Goal: Information Seeking & Learning: Learn about a topic

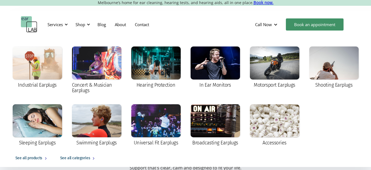
click at [195, 33] on nav "Industrial Earplugs Concert & Musician Earplugs Hearing Protection In Ear Monit…" at bounding box center [185, 100] width 371 height 134
click at [161, 79] on div at bounding box center [155, 62] width 49 height 33
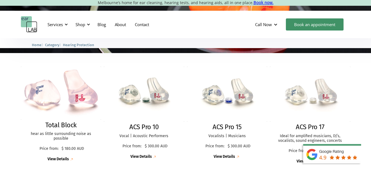
scroll to position [139, 0]
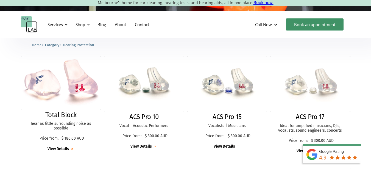
drag, startPoint x: 375, startPoint y: 23, endPoint x: 375, endPoint y: 50, distance: 26.4
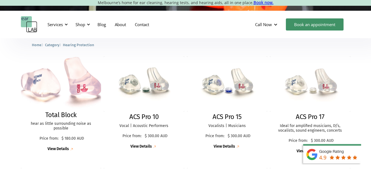
click at [74, 85] on img at bounding box center [61, 83] width 88 height 58
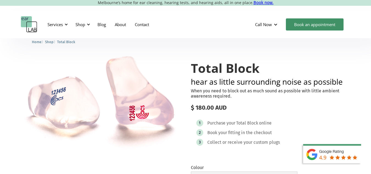
scroll to position [24, 0]
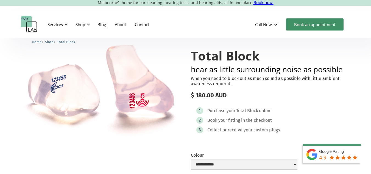
click at [341, 92] on div "$ 180.00 AUD" at bounding box center [270, 95] width 159 height 7
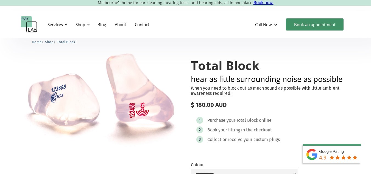
scroll to position [18, 0]
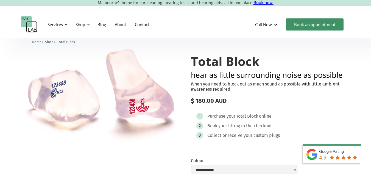
click at [334, 108] on div "1 Purchase your Total Block online 2 Book your fitting in the checkout 3 Collec…" at bounding box center [270, 127] width 159 height 40
